Goal: Navigation & Orientation: Find specific page/section

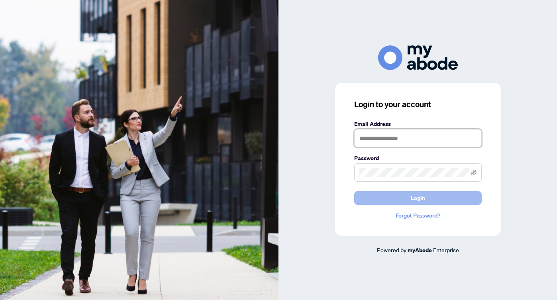
type input "**********"
click at [383, 198] on button "Login" at bounding box center [418, 198] width 128 height 14
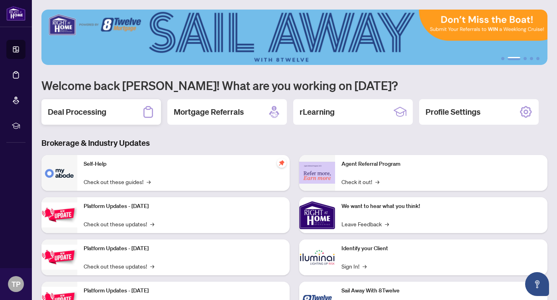
click at [106, 113] on div "Deal Processing" at bounding box center [101, 112] width 120 height 26
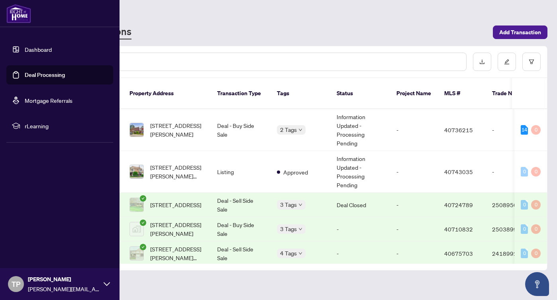
click at [34, 49] on link "Dashboard" at bounding box center [38, 49] width 27 height 7
